Goal: Task Accomplishment & Management: Use online tool/utility

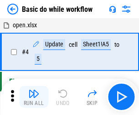
click at [34, 97] on img "button" at bounding box center [33, 93] width 11 height 11
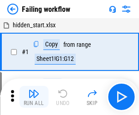
click at [34, 97] on img "button" at bounding box center [33, 93] width 11 height 11
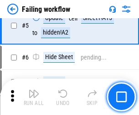
scroll to position [193, 0]
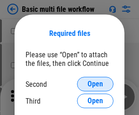
click at [95, 84] on span "Open" at bounding box center [94, 83] width 15 height 7
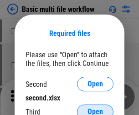
click at [95, 108] on span "Open" at bounding box center [94, 111] width 15 height 7
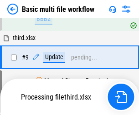
scroll to position [251, 0]
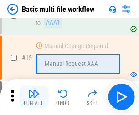
click at [34, 97] on img "button" at bounding box center [33, 93] width 11 height 11
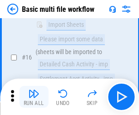
click at [34, 97] on img "button" at bounding box center [33, 93] width 11 height 11
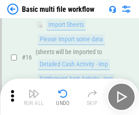
scroll to position [605, 0]
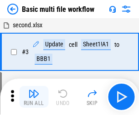
click at [34, 97] on img "button" at bounding box center [33, 93] width 11 height 11
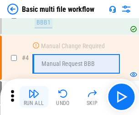
click at [34, 97] on img "button" at bounding box center [33, 93] width 11 height 11
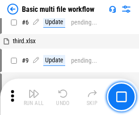
click at [34, 97] on img "button" at bounding box center [33, 93] width 11 height 11
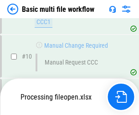
scroll to position [426, 0]
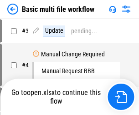
scroll to position [37, 0]
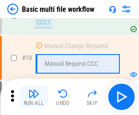
click at [34, 97] on img "button" at bounding box center [33, 93] width 11 height 11
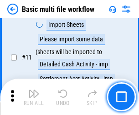
click at [34, 97] on img "button" at bounding box center [33, 93] width 11 height 11
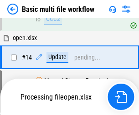
scroll to position [541, 0]
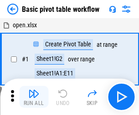
click at [34, 97] on img "button" at bounding box center [33, 93] width 11 height 11
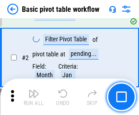
scroll to position [218, 0]
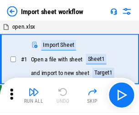
scroll to position [3, 0]
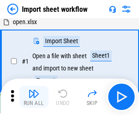
click at [34, 97] on img "button" at bounding box center [33, 93] width 11 height 11
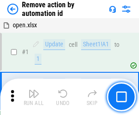
scroll to position [34, 0]
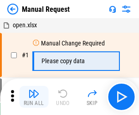
click at [34, 97] on img "button" at bounding box center [33, 93] width 11 height 11
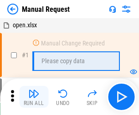
click at [34, 97] on img "button" at bounding box center [33, 93] width 11 height 11
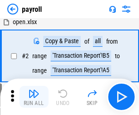
click at [34, 97] on img "button" at bounding box center [33, 93] width 11 height 11
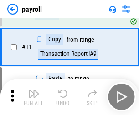
scroll to position [66, 0]
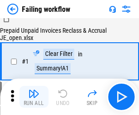
click at [34, 97] on img "button" at bounding box center [33, 93] width 11 height 11
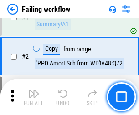
scroll to position [147, 0]
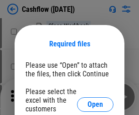
scroll to position [99, 0]
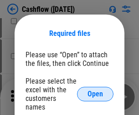
click at [95, 90] on span "Open" at bounding box center [94, 93] width 15 height 7
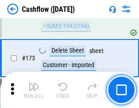
scroll to position [962, 0]
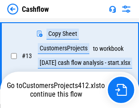
scroll to position [136, 0]
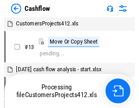
scroll to position [10, 0]
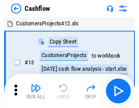
scroll to position [10, 0]
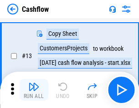
click at [34, 90] on img "button" at bounding box center [33, 86] width 11 height 11
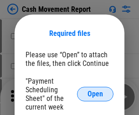
click at [95, 94] on span "Open" at bounding box center [94, 93] width 15 height 7
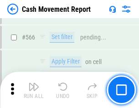
scroll to position [4165, 0]
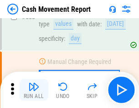
click at [34, 90] on img "button" at bounding box center [33, 86] width 11 height 11
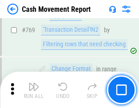
scroll to position [5049, 0]
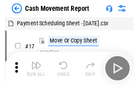
scroll to position [16, 0]
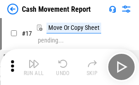
click at [34, 67] on img "button" at bounding box center [33, 64] width 11 height 11
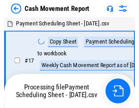
scroll to position [5, 0]
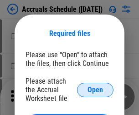
click at [95, 90] on span "Open" at bounding box center [94, 89] width 15 height 7
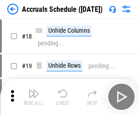
scroll to position [87, 0]
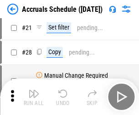
click at [34, 97] on img "button" at bounding box center [33, 93] width 11 height 11
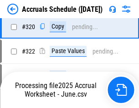
scroll to position [1690, 0]
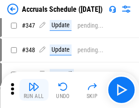
click at [34, 90] on img "button" at bounding box center [33, 86] width 11 height 11
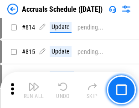
scroll to position [4010, 0]
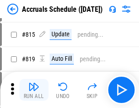
click at [34, 90] on img "button" at bounding box center [33, 86] width 11 height 11
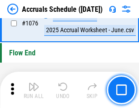
scroll to position [5442, 0]
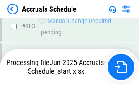
scroll to position [4629, 0]
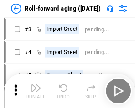
scroll to position [1, 0]
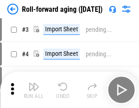
click at [34, 90] on img "button" at bounding box center [33, 86] width 11 height 11
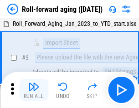
click at [34, 90] on img "button" at bounding box center [33, 86] width 11 height 11
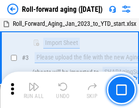
scroll to position [59, 0]
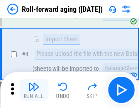
click at [34, 90] on img "button" at bounding box center [33, 86] width 11 height 11
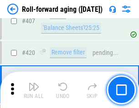
scroll to position [3151, 0]
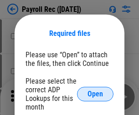
click at [95, 94] on span "Open" at bounding box center [94, 93] width 15 height 7
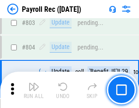
scroll to position [5773, 0]
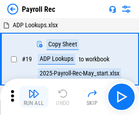
click at [34, 97] on img "button" at bounding box center [33, 93] width 11 height 11
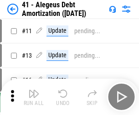
click at [34, 97] on img "button" at bounding box center [33, 93] width 11 height 11
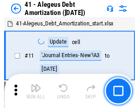
scroll to position [112, 0]
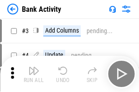
click at [34, 74] on img "button" at bounding box center [33, 70] width 11 height 11
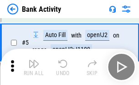
scroll to position [48, 0]
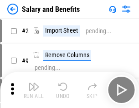
scroll to position [12, 0]
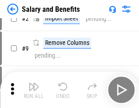
click at [34, 90] on img "button" at bounding box center [33, 86] width 11 height 11
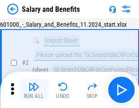
click at [34, 90] on img "button" at bounding box center [33, 86] width 11 height 11
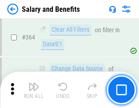
scroll to position [4279, 0]
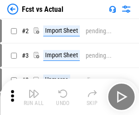
click at [34, 90] on img "button" at bounding box center [33, 93] width 11 height 11
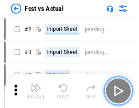
scroll to position [12, 0]
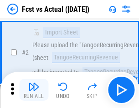
click at [34, 90] on img "button" at bounding box center [33, 86] width 11 height 11
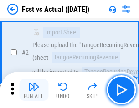
scroll to position [85, 0]
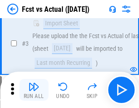
click at [34, 90] on img "button" at bounding box center [33, 86] width 11 height 11
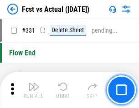
scroll to position [4350, 0]
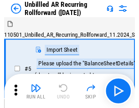
scroll to position [20, 0]
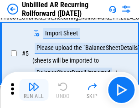
click at [34, 90] on img "button" at bounding box center [33, 86] width 11 height 11
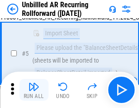
click at [34, 90] on img "button" at bounding box center [33, 86] width 11 height 11
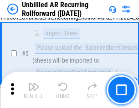
scroll to position [85, 0]
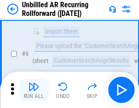
click at [34, 90] on img "button" at bounding box center [33, 86] width 11 height 11
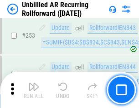
scroll to position [3086, 0]
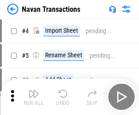
click at [34, 90] on img "button" at bounding box center [33, 93] width 11 height 11
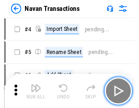
scroll to position [15, 0]
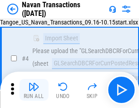
click at [34, 90] on img "button" at bounding box center [33, 86] width 11 height 11
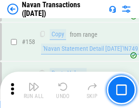
scroll to position [2946, 0]
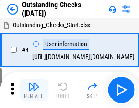
click at [34, 90] on img "button" at bounding box center [33, 86] width 11 height 11
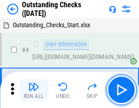
scroll to position [38, 0]
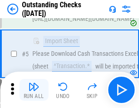
click at [34, 90] on img "button" at bounding box center [33, 86] width 11 height 11
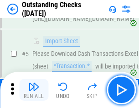
scroll to position [95, 0]
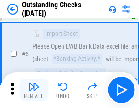
click at [34, 90] on img "button" at bounding box center [33, 86] width 11 height 11
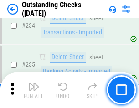
scroll to position [2759, 0]
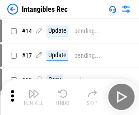
click at [34, 97] on img "button" at bounding box center [33, 93] width 11 height 11
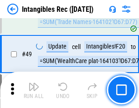
scroll to position [354, 0]
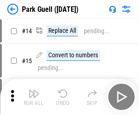
click at [34, 90] on img "button" at bounding box center [33, 93] width 11 height 11
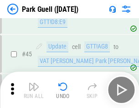
scroll to position [1136, 0]
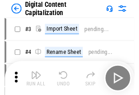
scroll to position [26, 0]
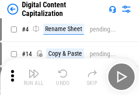
click at [34, 76] on img "button" at bounding box center [33, 73] width 11 height 11
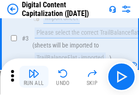
click at [34, 76] on img "button" at bounding box center [33, 73] width 11 height 11
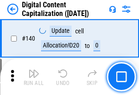
scroll to position [964, 0]
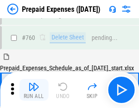
click at [34, 90] on img "button" at bounding box center [33, 86] width 11 height 11
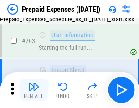
click at [34, 90] on img "button" at bounding box center [33, 86] width 11 height 11
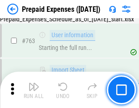
scroll to position [2572, 0]
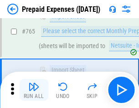
click at [34, 90] on img "button" at bounding box center [33, 86] width 11 height 11
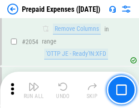
scroll to position [9498, 0]
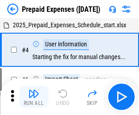
click at [34, 97] on img "button" at bounding box center [33, 93] width 11 height 11
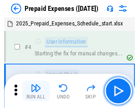
scroll to position [40, 0]
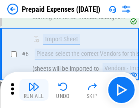
click at [34, 90] on img "button" at bounding box center [33, 86] width 11 height 11
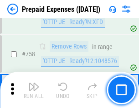
scroll to position [3238, 0]
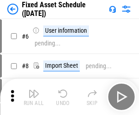
click at [34, 97] on img "button" at bounding box center [33, 93] width 11 height 11
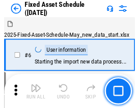
scroll to position [49, 0]
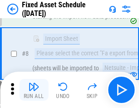
click at [34, 90] on img "button" at bounding box center [33, 86] width 11 height 11
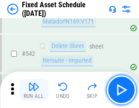
scroll to position [3240, 0]
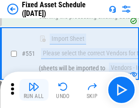
click at [34, 90] on img "button" at bounding box center [33, 86] width 11 height 11
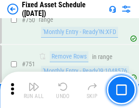
scroll to position [4430, 0]
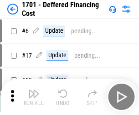
click at [34, 97] on img "button" at bounding box center [33, 93] width 11 height 11
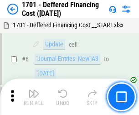
scroll to position [109, 0]
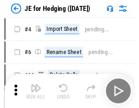
scroll to position [1, 0]
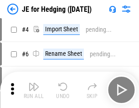
click at [34, 90] on img "button" at bounding box center [33, 86] width 11 height 11
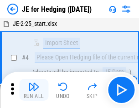
click at [34, 90] on img "button" at bounding box center [33, 86] width 11 height 11
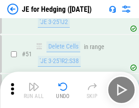
scroll to position [588, 0]
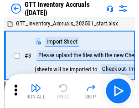
scroll to position [1, 0]
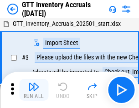
click at [34, 90] on img "button" at bounding box center [33, 86] width 11 height 11
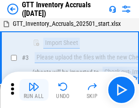
click at [34, 90] on img "button" at bounding box center [33, 86] width 11 height 11
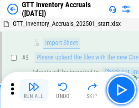
scroll to position [59, 0]
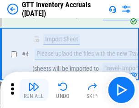
click at [34, 90] on img "button" at bounding box center [33, 86] width 11 height 11
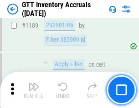
scroll to position [7420, 0]
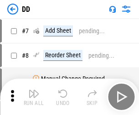
click at [34, 97] on img "button" at bounding box center [33, 93] width 11 height 11
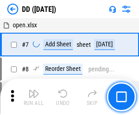
scroll to position [88, 0]
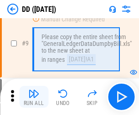
click at [34, 97] on img "button" at bounding box center [33, 93] width 11 height 11
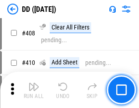
scroll to position [4066, 0]
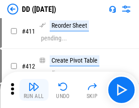
click at [34, 90] on img "button" at bounding box center [33, 86] width 11 height 11
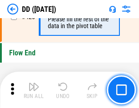
scroll to position [4349, 0]
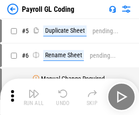
click at [34, 97] on img "button" at bounding box center [33, 93] width 11 height 11
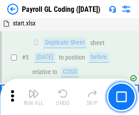
scroll to position [109, 0]
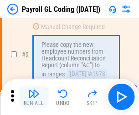
click at [34, 97] on img "button" at bounding box center [33, 93] width 11 height 11
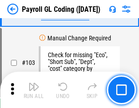
scroll to position [2132, 0]
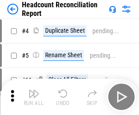
click at [34, 97] on img "button" at bounding box center [33, 93] width 11 height 11
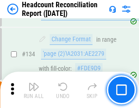
scroll to position [1092, 0]
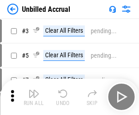
click at [34, 97] on img "button" at bounding box center [33, 93] width 11 height 11
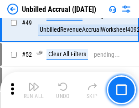
scroll to position [824, 0]
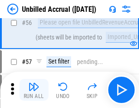
click at [34, 90] on img "button" at bounding box center [33, 86] width 11 height 11
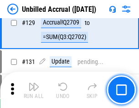
scroll to position [2707, 0]
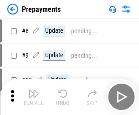
click at [34, 97] on img "button" at bounding box center [33, 93] width 11 height 11
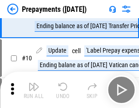
scroll to position [57, 0]
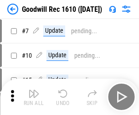
click at [34, 97] on img "button" at bounding box center [33, 93] width 11 height 11
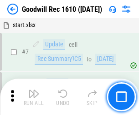
scroll to position [155, 0]
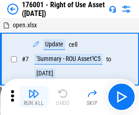
click at [34, 97] on img "button" at bounding box center [33, 93] width 11 height 11
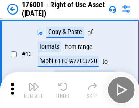
scroll to position [59, 0]
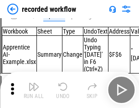
click at [34, 90] on img "button" at bounding box center [33, 86] width 11 height 11
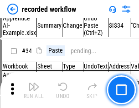
scroll to position [2840, 0]
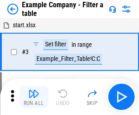
click at [34, 97] on img "button" at bounding box center [33, 93] width 11 height 11
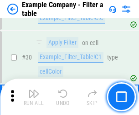
scroll to position [831, 0]
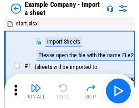
scroll to position [14, 0]
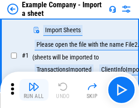
click at [34, 90] on img "button" at bounding box center [33, 86] width 11 height 11
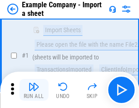
click at [34, 90] on img "button" at bounding box center [33, 86] width 11 height 11
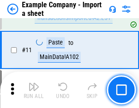
scroll to position [201, 0]
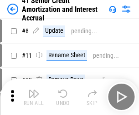
click at [34, 90] on img "button" at bounding box center [33, 93] width 11 height 11
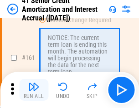
click at [34, 90] on img "button" at bounding box center [33, 86] width 11 height 11
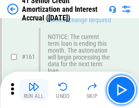
scroll to position [972, 0]
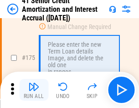
click at [34, 90] on img "button" at bounding box center [33, 86] width 11 height 11
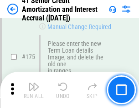
scroll to position [1064, 0]
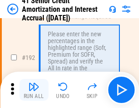
click at [34, 90] on img "button" at bounding box center [33, 86] width 11 height 11
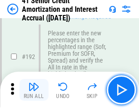
scroll to position [1160, 0]
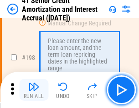
click at [34, 90] on img "button" at bounding box center [33, 86] width 11 height 11
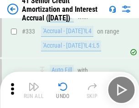
scroll to position [2321, 0]
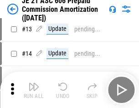
click at [34, 90] on img "button" at bounding box center [33, 86] width 11 height 11
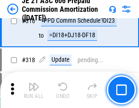
scroll to position [1697, 0]
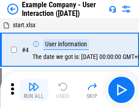
click at [34, 90] on img "button" at bounding box center [33, 86] width 11 height 11
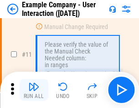
click at [34, 90] on img "button" at bounding box center [33, 86] width 11 height 11
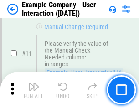
scroll to position [197, 0]
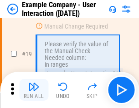
click at [34, 90] on img "button" at bounding box center [33, 86] width 11 height 11
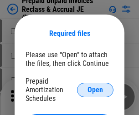
click at [95, 90] on span "Open" at bounding box center [94, 89] width 15 height 7
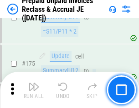
scroll to position [1227, 0]
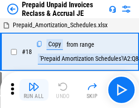
click at [34, 90] on img "button" at bounding box center [33, 86] width 11 height 11
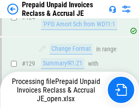
scroll to position [791, 0]
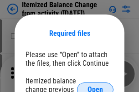
click at [95, 86] on span "Open" at bounding box center [94, 89] width 15 height 7
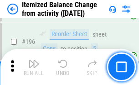
scroll to position [1749, 0]
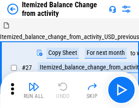
scroll to position [14, 0]
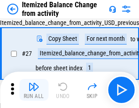
click at [34, 90] on img "button" at bounding box center [33, 86] width 11 height 11
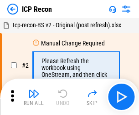
scroll to position [4, 0]
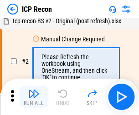
click at [34, 97] on img "button" at bounding box center [33, 93] width 11 height 11
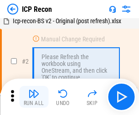
click at [34, 97] on img "button" at bounding box center [33, 93] width 11 height 11
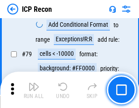
scroll to position [891, 0]
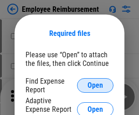
click at [95, 85] on span "Open" at bounding box center [94, 85] width 15 height 7
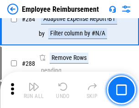
scroll to position [2470, 0]
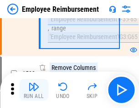
click at [34, 90] on img "button" at bounding box center [33, 86] width 11 height 11
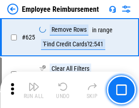
scroll to position [5440, 0]
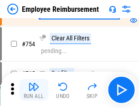
click at [34, 90] on img "button" at bounding box center [33, 86] width 11 height 11
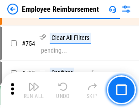
click at [34, 90] on img "button" at bounding box center [33, 86] width 11 height 11
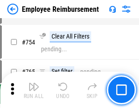
scroll to position [6375, 0]
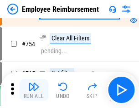
click at [34, 90] on img "button" at bounding box center [33, 86] width 11 height 11
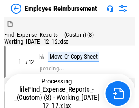
scroll to position [31, 0]
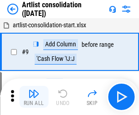
click at [34, 97] on img "button" at bounding box center [33, 93] width 11 height 11
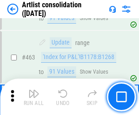
scroll to position [3979, 0]
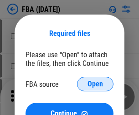
click at [95, 84] on span "Open" at bounding box center [94, 83] width 15 height 7
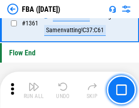
scroll to position [9759, 0]
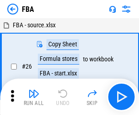
scroll to position [9, 0]
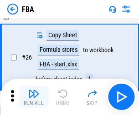
click at [34, 97] on img "button" at bounding box center [33, 93] width 11 height 11
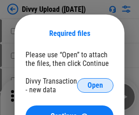
click at [95, 85] on span "Open" at bounding box center [94, 85] width 15 height 7
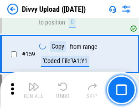
scroll to position [941, 0]
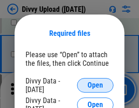
click at [95, 85] on span "Open" at bounding box center [94, 85] width 15 height 7
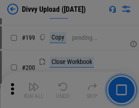
scroll to position [1321, 0]
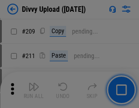
scroll to position [1543, 0]
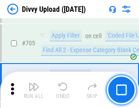
scroll to position [6216, 0]
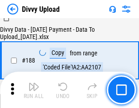
scroll to position [1070, 0]
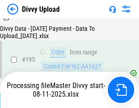
scroll to position [1270, 0]
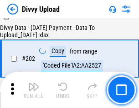
scroll to position [1470, 0]
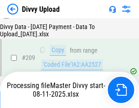
scroll to position [1671, 0]
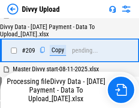
scroll to position [1678, 0]
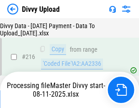
scroll to position [1871, 0]
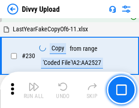
scroll to position [2255, 0]
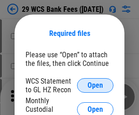
click at [95, 85] on span "Open" at bounding box center [94, 85] width 15 height 7
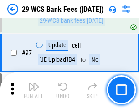
scroll to position [886, 0]
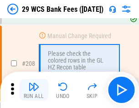
click at [34, 90] on img "button" at bounding box center [33, 86] width 11 height 11
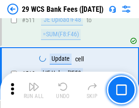
scroll to position [4572, 0]
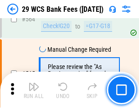
click at [34, 90] on img "button" at bounding box center [33, 86] width 11 height 11
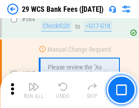
scroll to position [4914, 0]
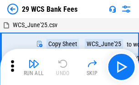
scroll to position [16, 0]
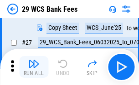
click at [34, 67] on img "button" at bounding box center [33, 64] width 11 height 11
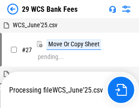
scroll to position [5, 0]
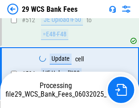
scroll to position [4797, 0]
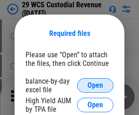
click at [95, 85] on span "Open" at bounding box center [94, 85] width 15 height 7
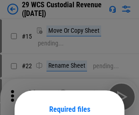
scroll to position [76, 0]
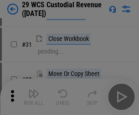
scroll to position [195, 0]
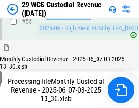
scroll to position [681, 0]
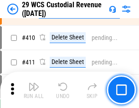
click at [34, 90] on img "button" at bounding box center [33, 86] width 11 height 11
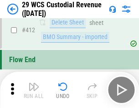
scroll to position [4340, 0]
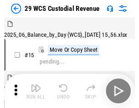
scroll to position [22, 0]
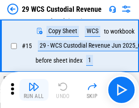
click at [34, 90] on img "button" at bounding box center [33, 86] width 11 height 11
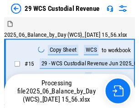
scroll to position [22, 0]
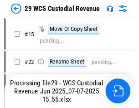
scroll to position [17, 0]
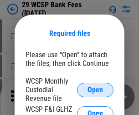
click at [95, 90] on span "Open" at bounding box center [94, 89] width 15 height 7
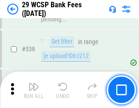
scroll to position [3491, 0]
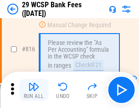
click at [34, 90] on img "button" at bounding box center [33, 86] width 11 height 11
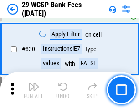
scroll to position [5765, 0]
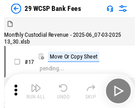
scroll to position [22, 0]
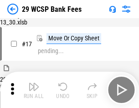
click at [34, 90] on img "button" at bounding box center [33, 86] width 11 height 11
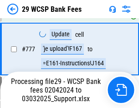
scroll to position [5316, 0]
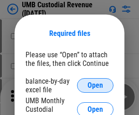
click at [95, 85] on span "Open" at bounding box center [94, 85] width 15 height 7
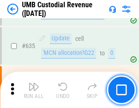
scroll to position [4755, 0]
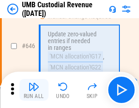
click at [34, 90] on img "button" at bounding box center [33, 86] width 11 height 11
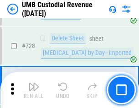
scroll to position [5605, 0]
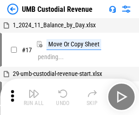
scroll to position [7, 0]
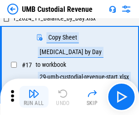
click at [34, 97] on img "button" at bounding box center [33, 93] width 11 height 11
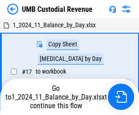
scroll to position [7, 0]
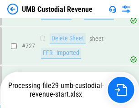
scroll to position [5584, 0]
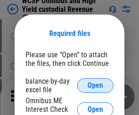
click at [95, 85] on span "Open" at bounding box center [94, 85] width 15 height 7
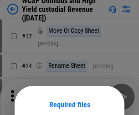
scroll to position [71, 0]
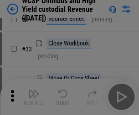
scroll to position [208, 0]
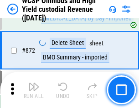
scroll to position [7690, 0]
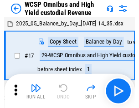
scroll to position [5, 0]
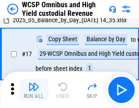
click at [34, 90] on img "button" at bounding box center [33, 86] width 11 height 11
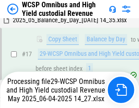
scroll to position [189, 0]
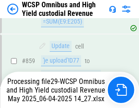
scroll to position [7669, 0]
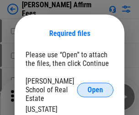
click at [95, 86] on span "Open" at bounding box center [94, 89] width 15 height 7
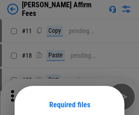
scroll to position [71, 0]
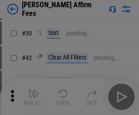
scroll to position [185, 0]
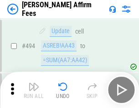
scroll to position [2471, 0]
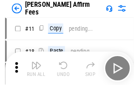
scroll to position [9, 0]
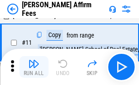
click at [34, 67] on img "button" at bounding box center [33, 64] width 11 height 11
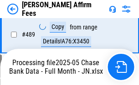
scroll to position [2383, 0]
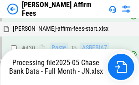
scroll to position [2383, 0]
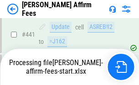
scroll to position [2383, 0]
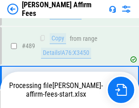
scroll to position [2372, 0]
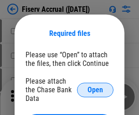
click at [95, 86] on span "Open" at bounding box center [94, 89] width 15 height 7
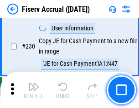
scroll to position [2879, 0]
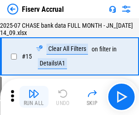
click at [34, 97] on img "button" at bounding box center [33, 93] width 11 height 11
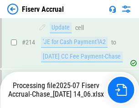
scroll to position [2706, 0]
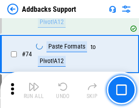
scroll to position [662, 0]
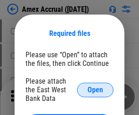
click at [95, 90] on span "Open" at bounding box center [94, 89] width 15 height 7
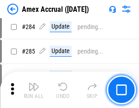
scroll to position [2488, 0]
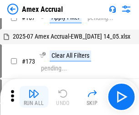
click at [34, 97] on img "button" at bounding box center [33, 93] width 11 height 11
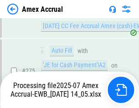
scroll to position [2765, 0]
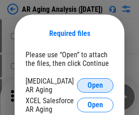
click at [95, 84] on span "Open" at bounding box center [94, 85] width 15 height 7
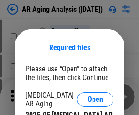
scroll to position [14, 0]
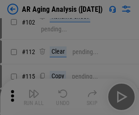
scroll to position [125, 0]
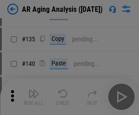
scroll to position [274, 0]
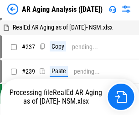
scroll to position [9, 0]
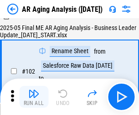
click at [34, 97] on img "button" at bounding box center [33, 93] width 11 height 11
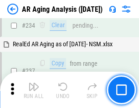
scroll to position [1408, 0]
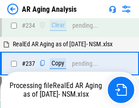
scroll to position [1398, 0]
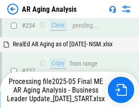
scroll to position [1398, 0]
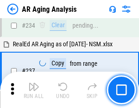
scroll to position [1398, 0]
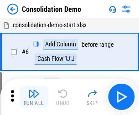
click at [34, 97] on img "button" at bounding box center [33, 93] width 11 height 11
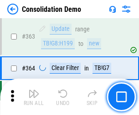
scroll to position [3046, 0]
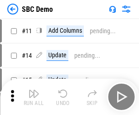
click at [34, 97] on img "button" at bounding box center [33, 93] width 11 height 11
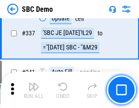
scroll to position [2390, 0]
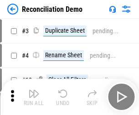
click at [34, 97] on img "button" at bounding box center [33, 93] width 11 height 11
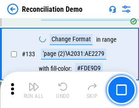
scroll to position [1079, 0]
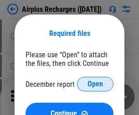
click at [95, 84] on span "Open" at bounding box center [94, 83] width 15 height 7
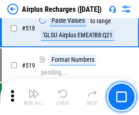
scroll to position [3910, 0]
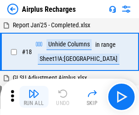
click at [34, 97] on img "button" at bounding box center [33, 93] width 11 height 11
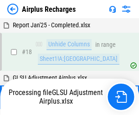
scroll to position [40, 0]
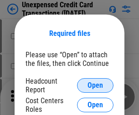
click at [95, 85] on span "Open" at bounding box center [94, 85] width 15 height 7
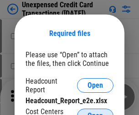
click at [95, 112] on span "Open" at bounding box center [94, 115] width 15 height 7
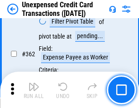
scroll to position [2337, 0]
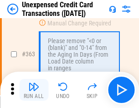
click at [34, 90] on img "button" at bounding box center [33, 86] width 11 height 11
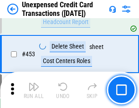
scroll to position [3099, 0]
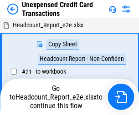
scroll to position [14, 0]
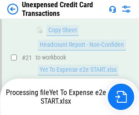
scroll to position [148, 0]
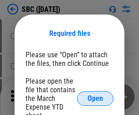
click at [95, 98] on span "Open" at bounding box center [94, 98] width 15 height 7
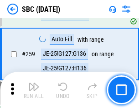
scroll to position [1776, 0]
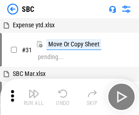
scroll to position [9, 0]
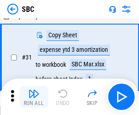
click at [34, 97] on img "button" at bounding box center [33, 93] width 11 height 11
